Goal: Task Accomplishment & Management: Manage account settings

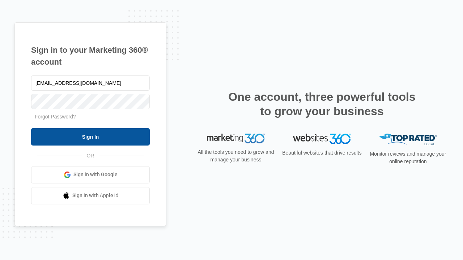
click at [90, 137] on input "Sign In" at bounding box center [90, 136] width 119 height 17
